Goal: Task Accomplishment & Management: Use online tool/utility

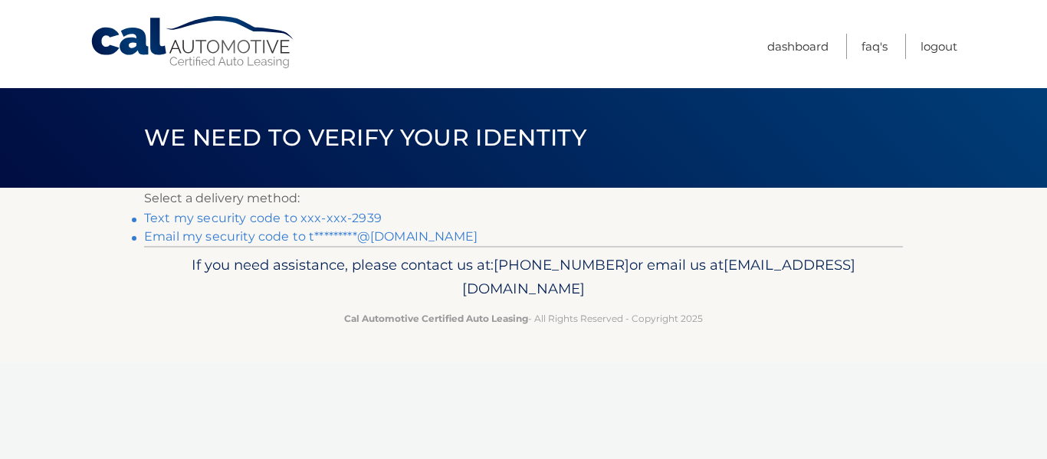
click at [361, 222] on link "Text my security code to xxx-xxx-2939" at bounding box center [263, 218] width 238 height 15
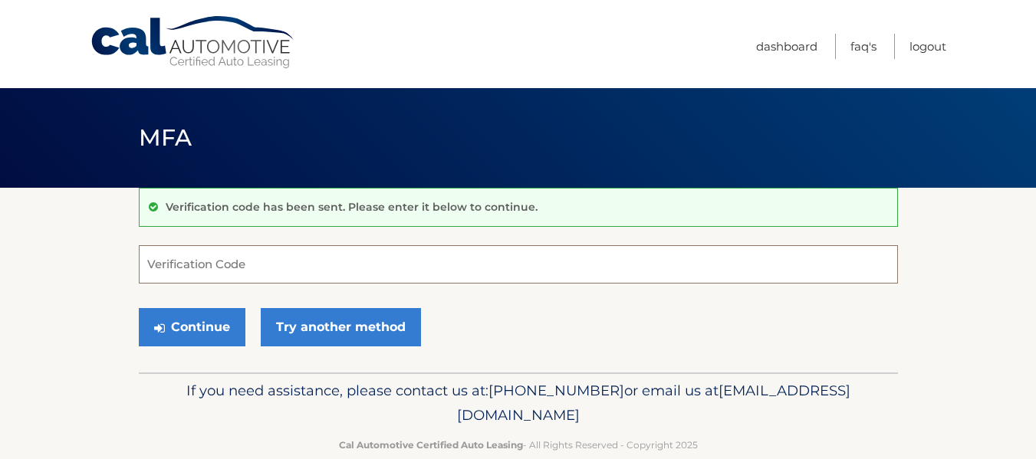
click at [412, 256] on input "Verification Code" at bounding box center [518, 264] width 759 height 38
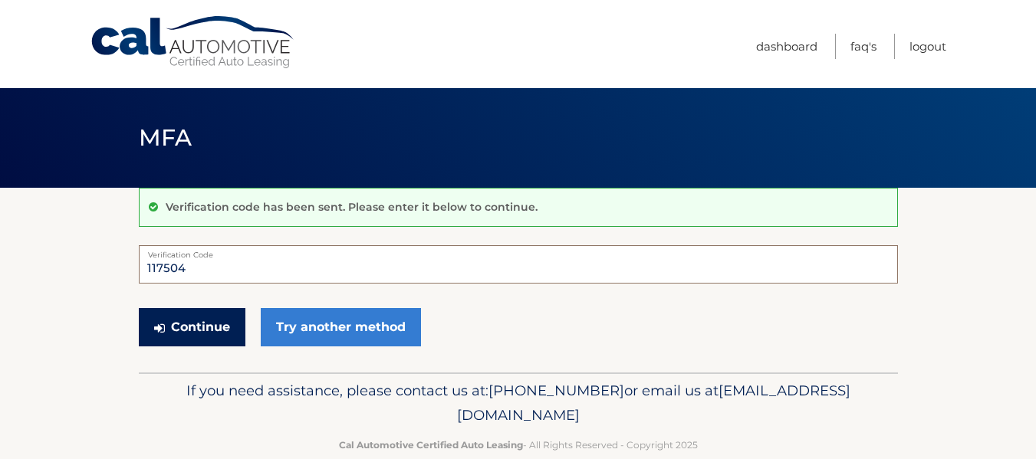
type input "117504"
click at [171, 325] on button "Continue" at bounding box center [192, 327] width 107 height 38
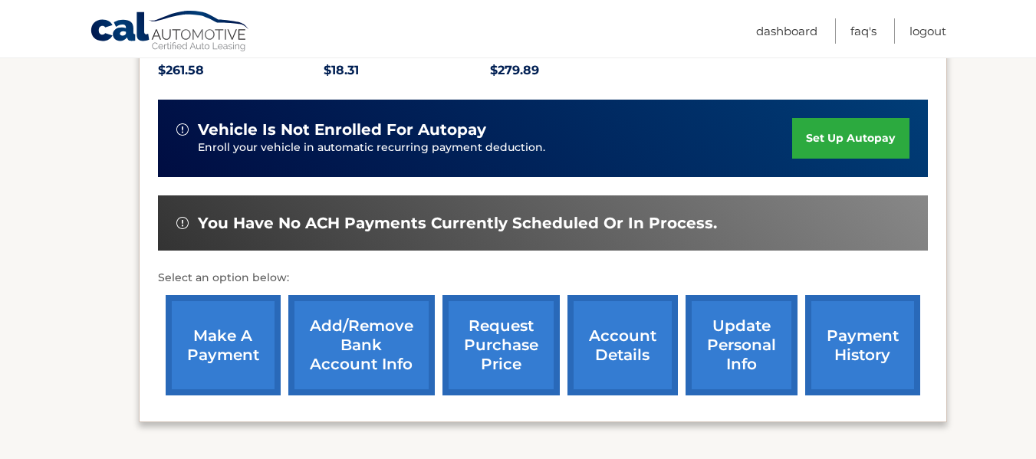
scroll to position [460, 0]
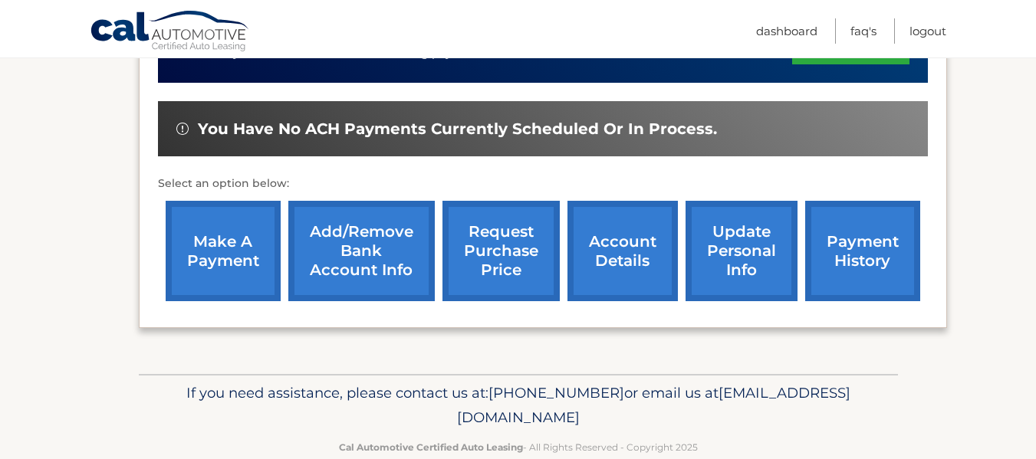
click at [229, 203] on link "make a payment" at bounding box center [223, 251] width 115 height 100
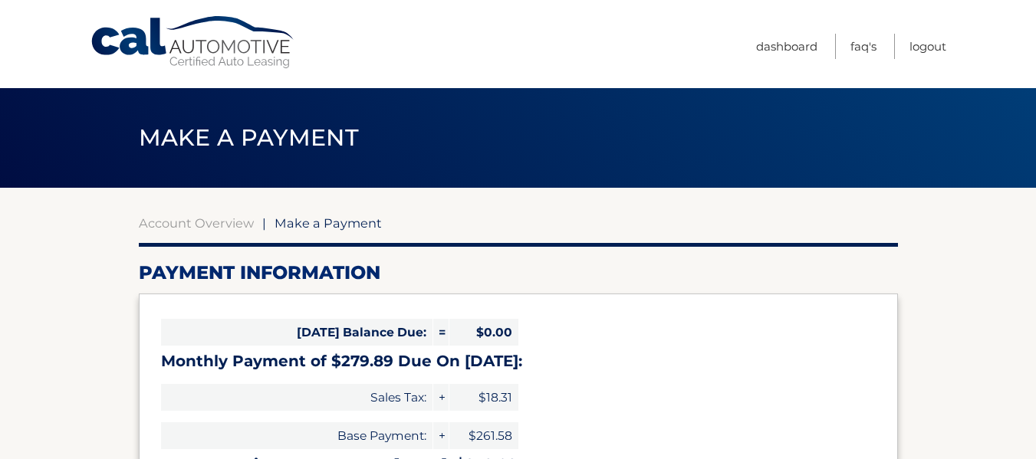
select select "Y2I2YmUxMGUtMGE4ZC00YTE5LTk2ZmUtZmVhN2RmMDYwMWU4"
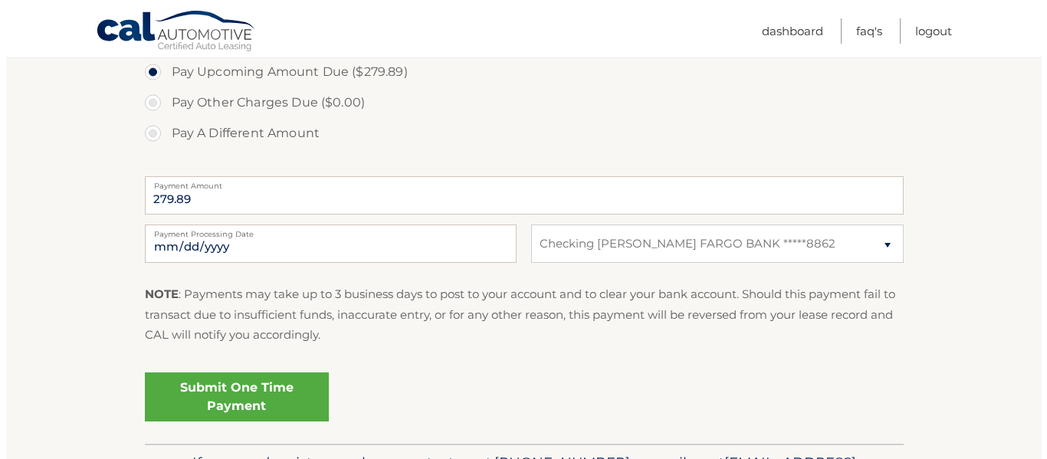
scroll to position [537, 0]
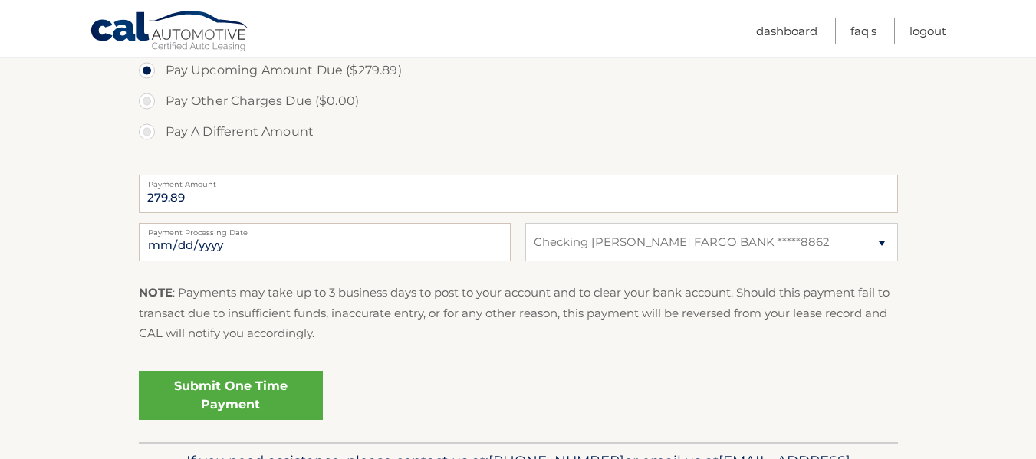
click at [212, 393] on link "Submit One Time Payment" at bounding box center [231, 395] width 184 height 49
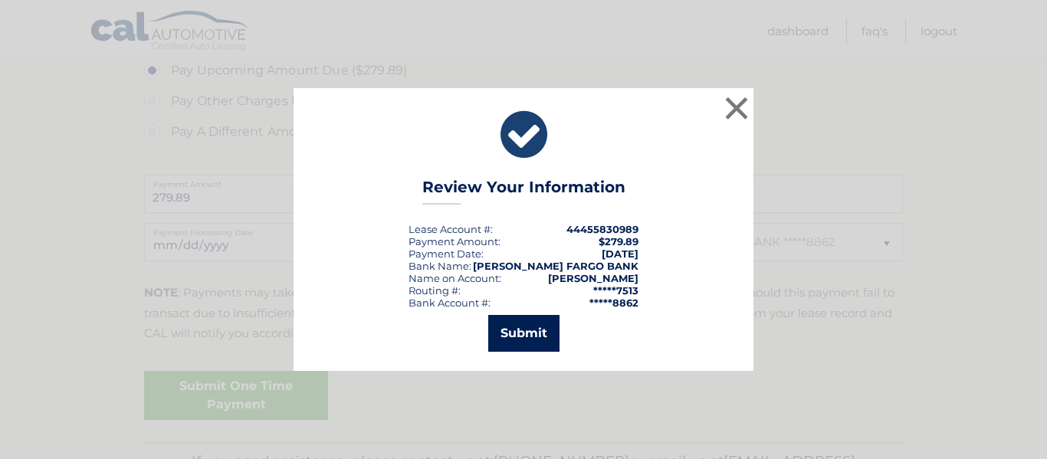
click at [502, 332] on button "Submit" at bounding box center [523, 333] width 71 height 37
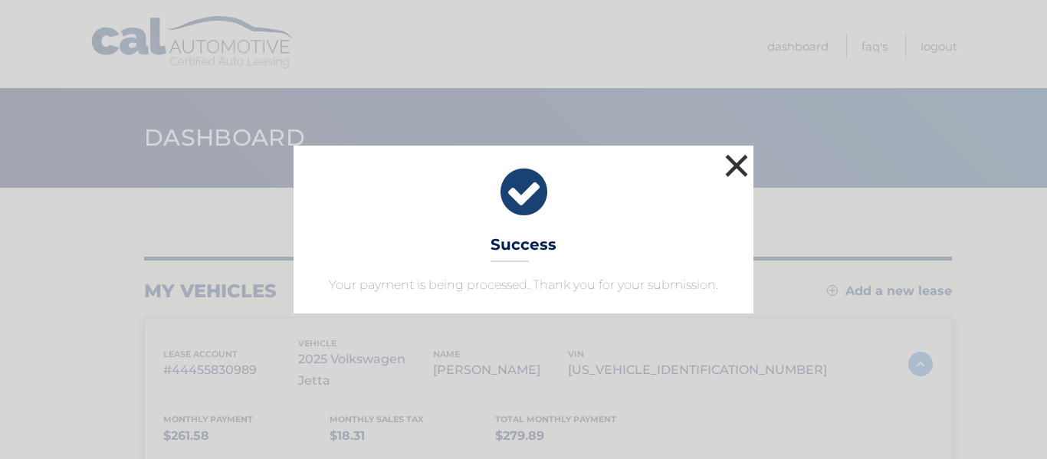
click at [738, 166] on button "×" at bounding box center [736, 165] width 31 height 31
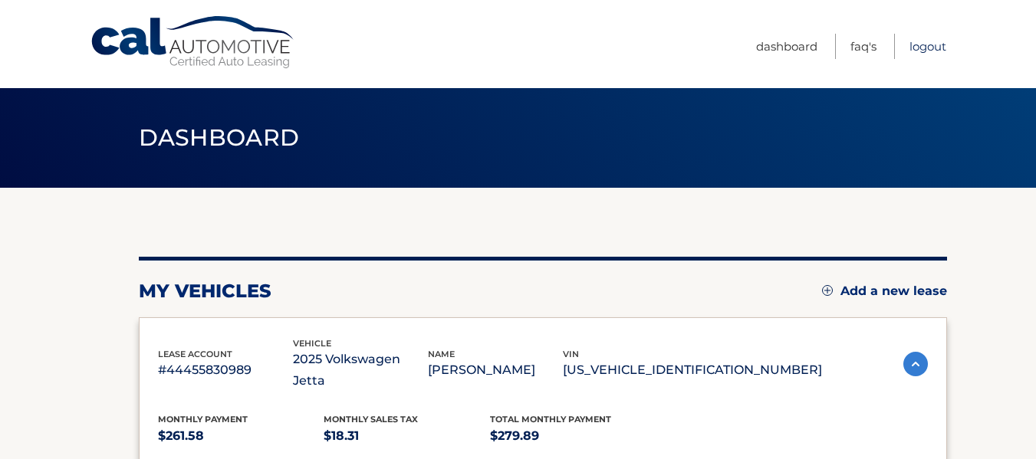
click at [927, 48] on link "Logout" at bounding box center [927, 46] width 37 height 25
